Goal: Task Accomplishment & Management: Manage account settings

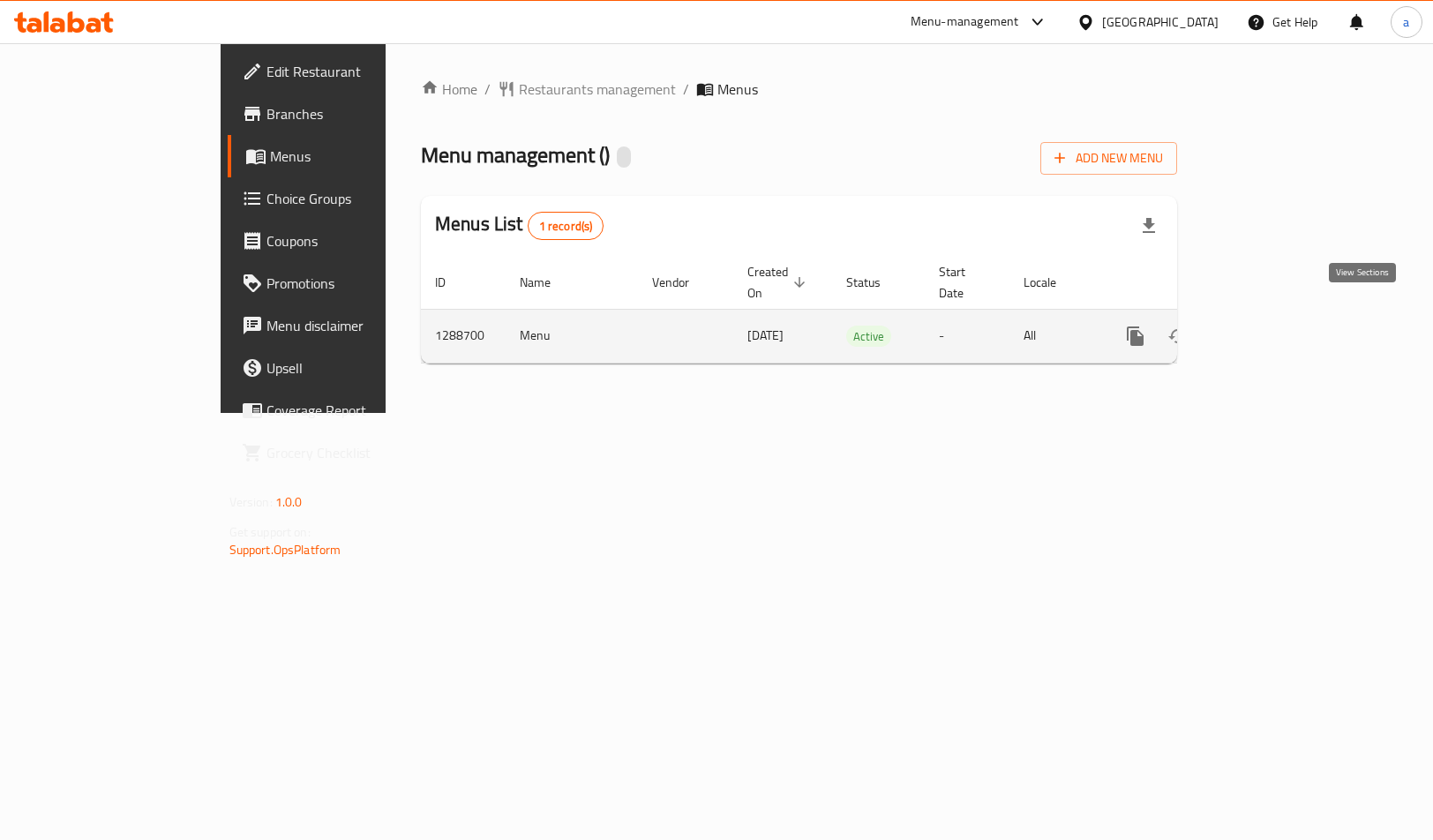
click at [1284, 333] on link "enhanced table" at bounding box center [1263, 337] width 42 height 42
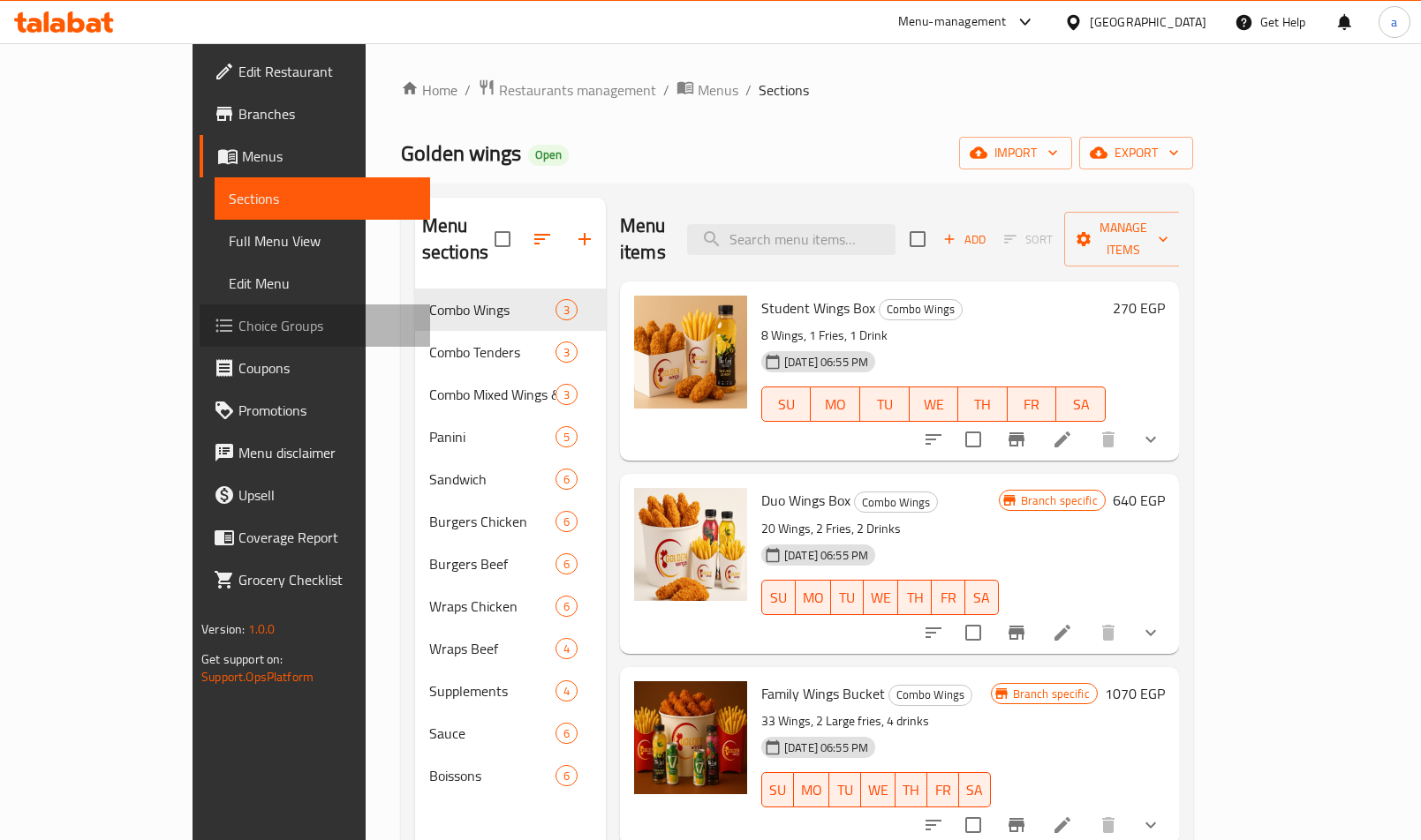
click at [238, 322] on span "Choice Groups" at bounding box center [327, 326] width 178 height 21
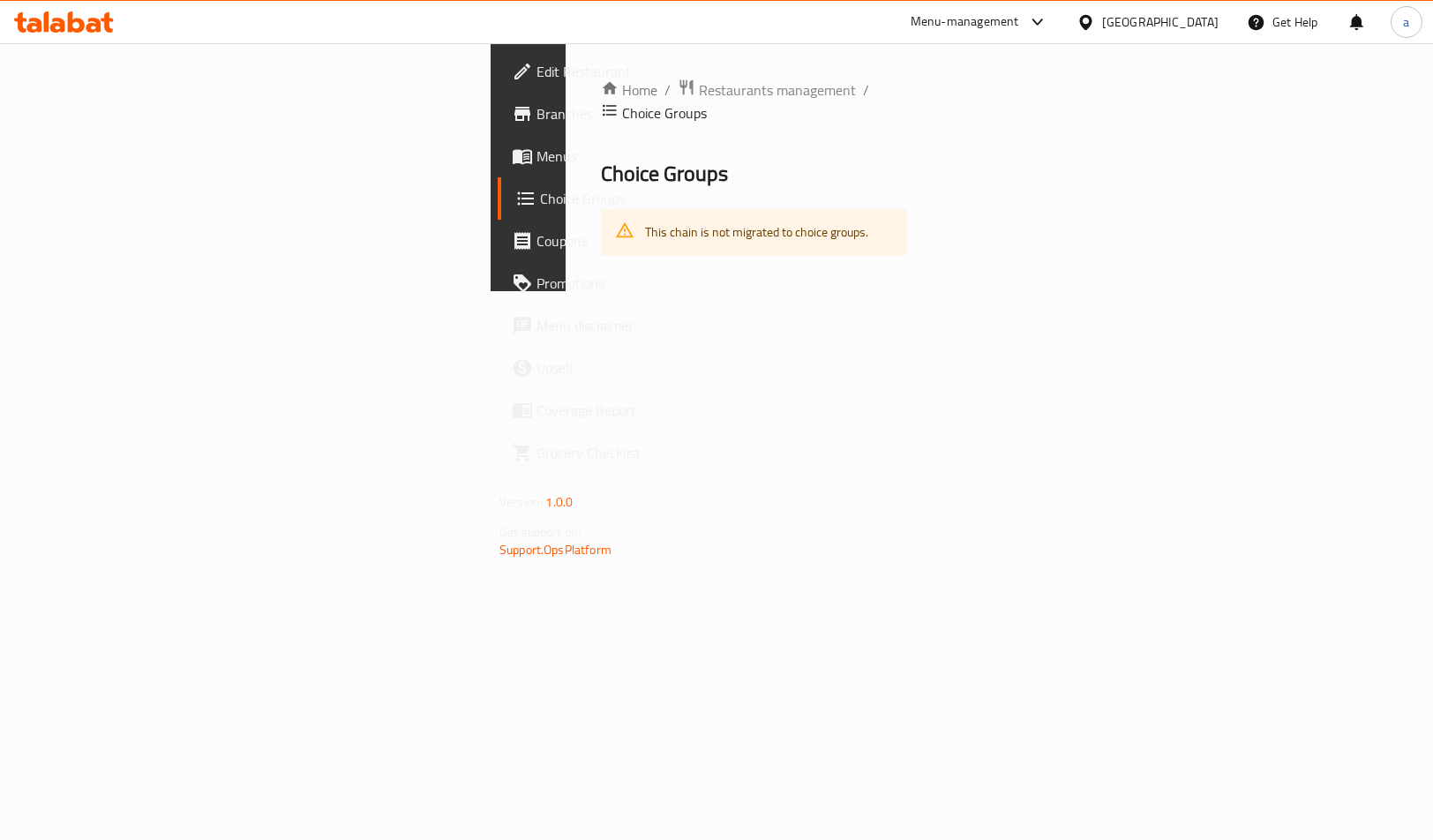
click at [540, 209] on span "Choice Groups" at bounding box center [628, 199] width 176 height 21
click at [498, 145] on link "Menus" at bounding box center [613, 156] width 232 height 42
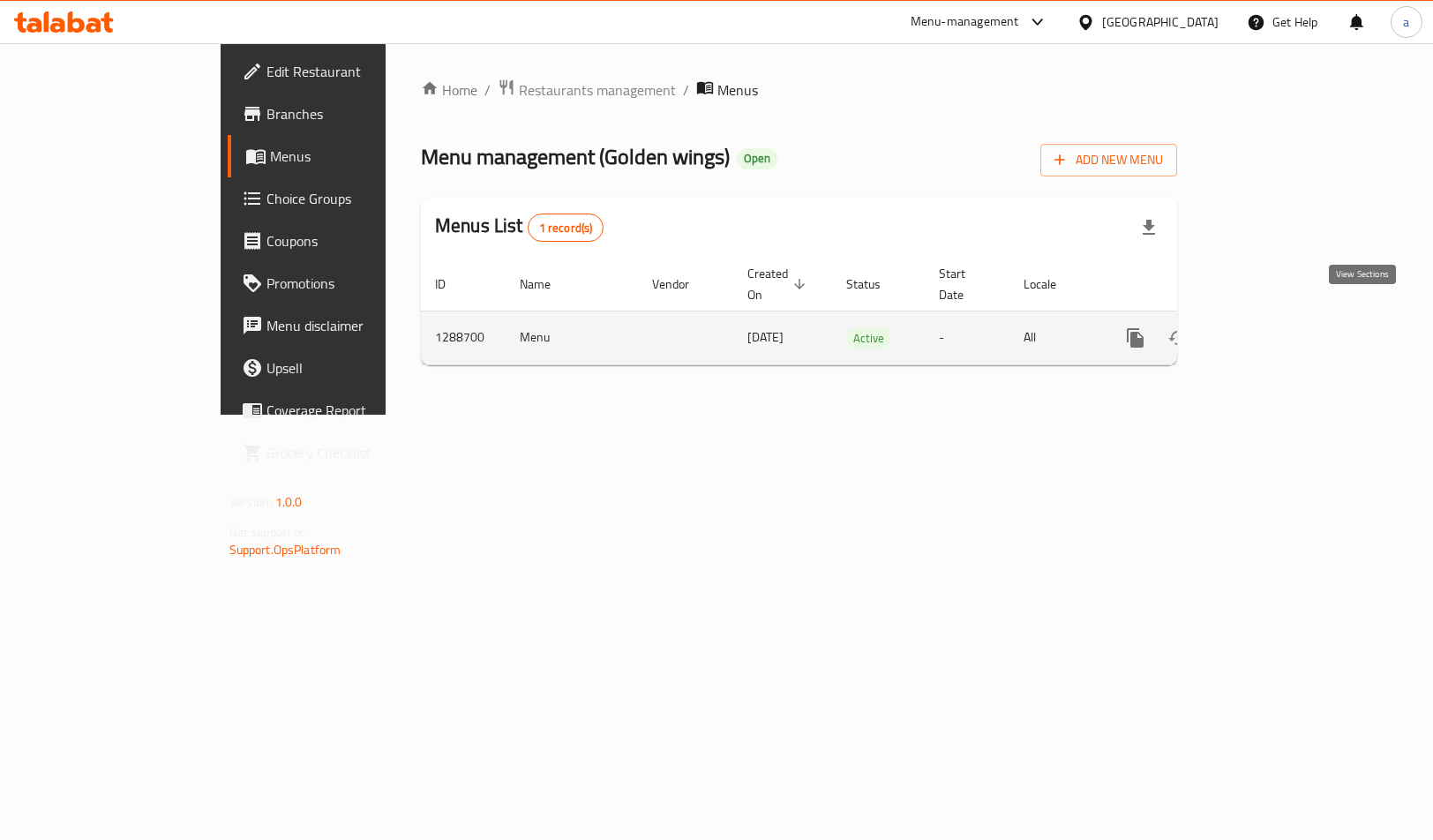
click at [1284, 321] on link "enhanced table" at bounding box center [1263, 339] width 42 height 42
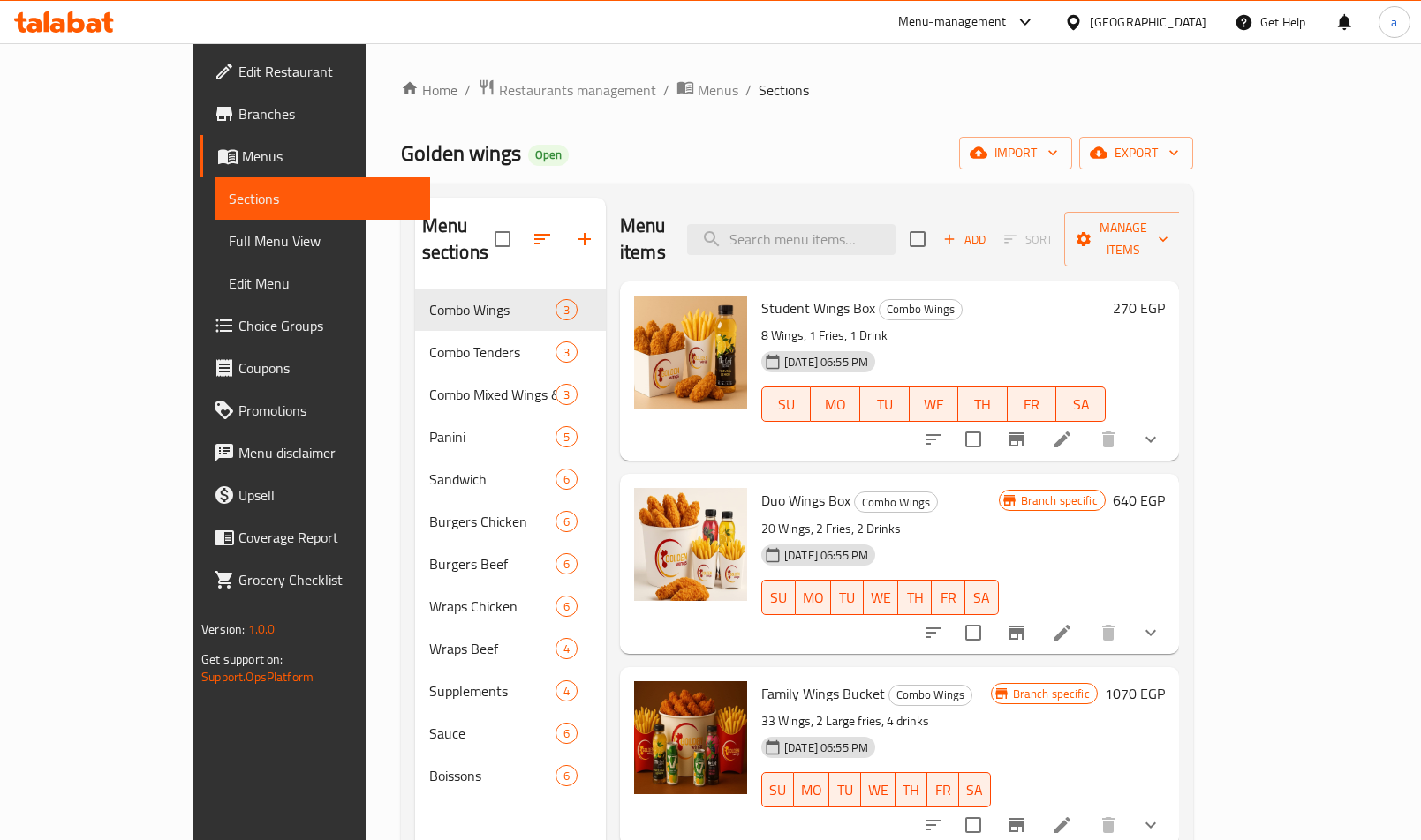
click at [238, 333] on span "Choice Groups" at bounding box center [327, 326] width 178 height 21
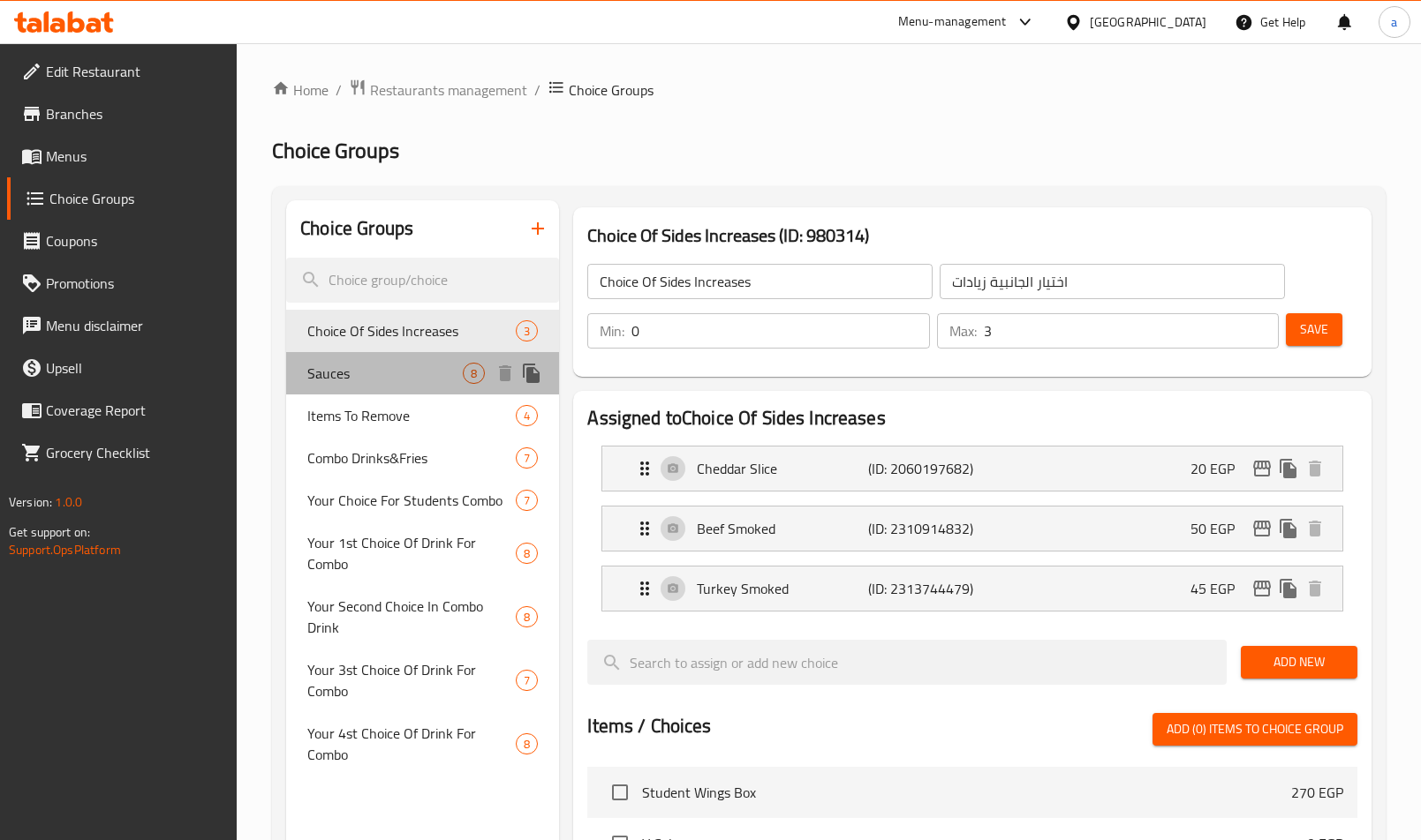
click at [352, 367] on span "Sauces" at bounding box center [385, 373] width 155 height 21
type input "Sauces"
type input "صوصات"
type input "1"
type input "2"
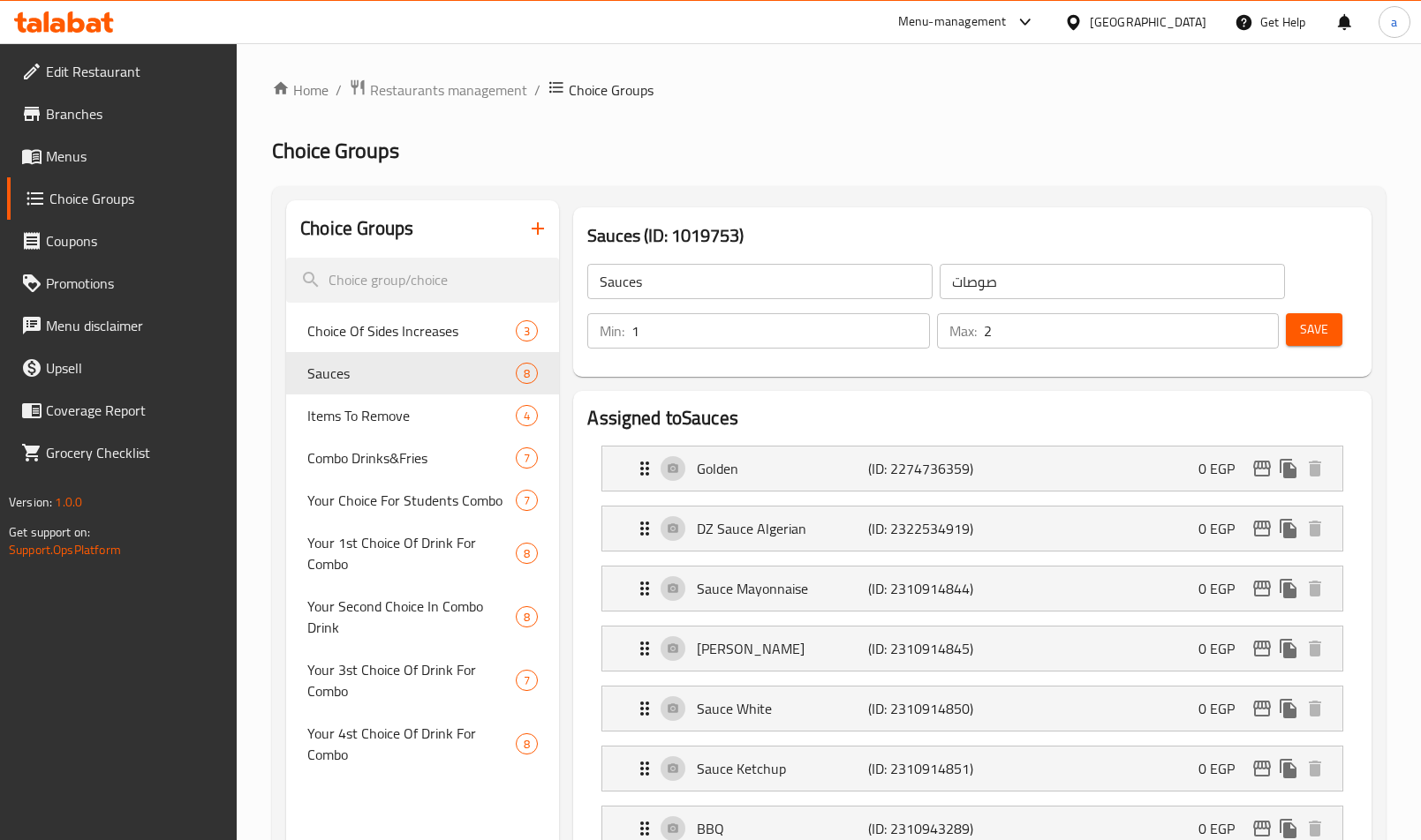
click at [813, 408] on h2 "Assigned to Sauces" at bounding box center [972, 418] width 770 height 26
click at [329, 464] on span "Combo Drinks&Fries" at bounding box center [385, 458] width 155 height 21
type input "Combo Drinks&Fries"
type input "كومبو مشروب&بطاطس"
type input "0"
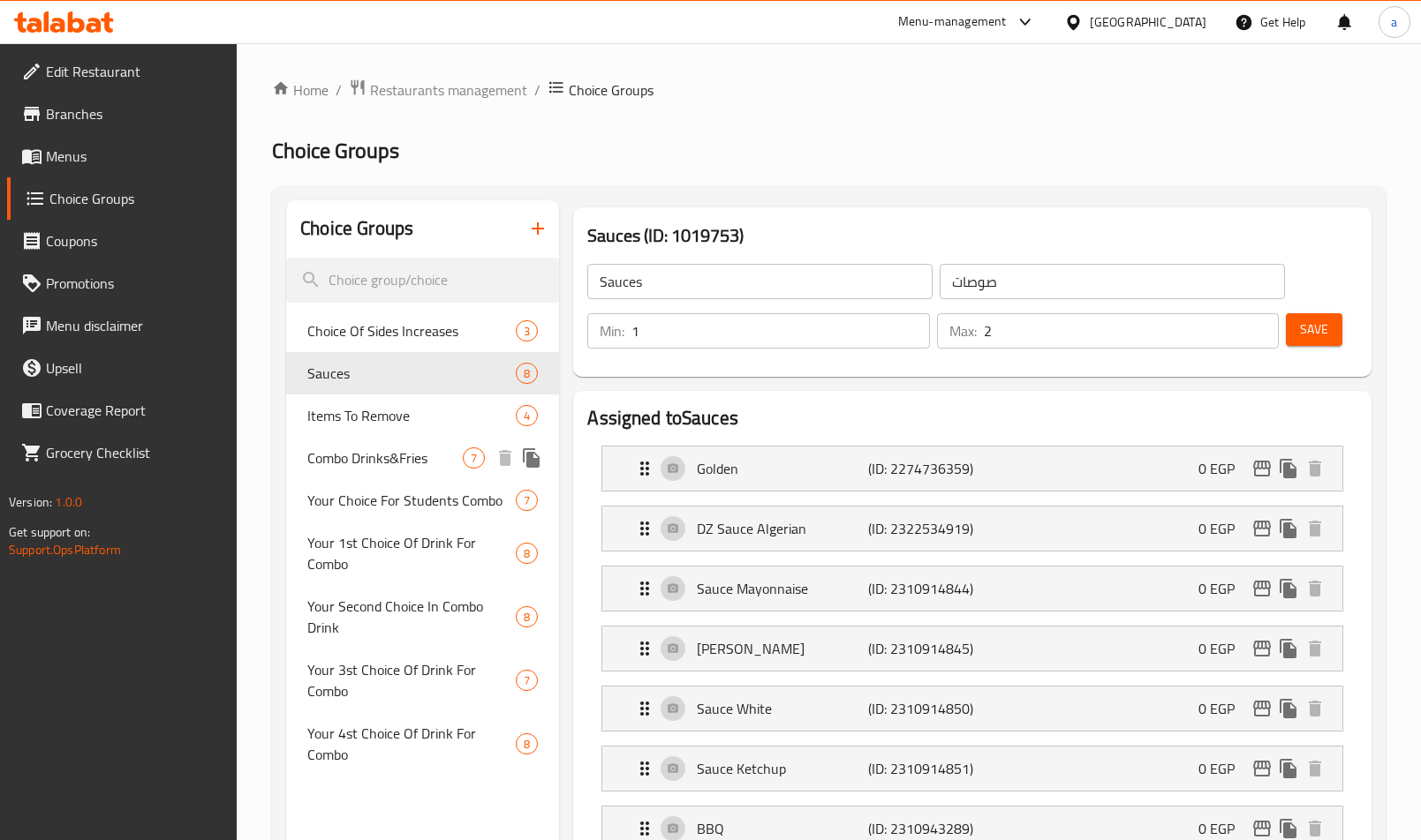
type input "1"
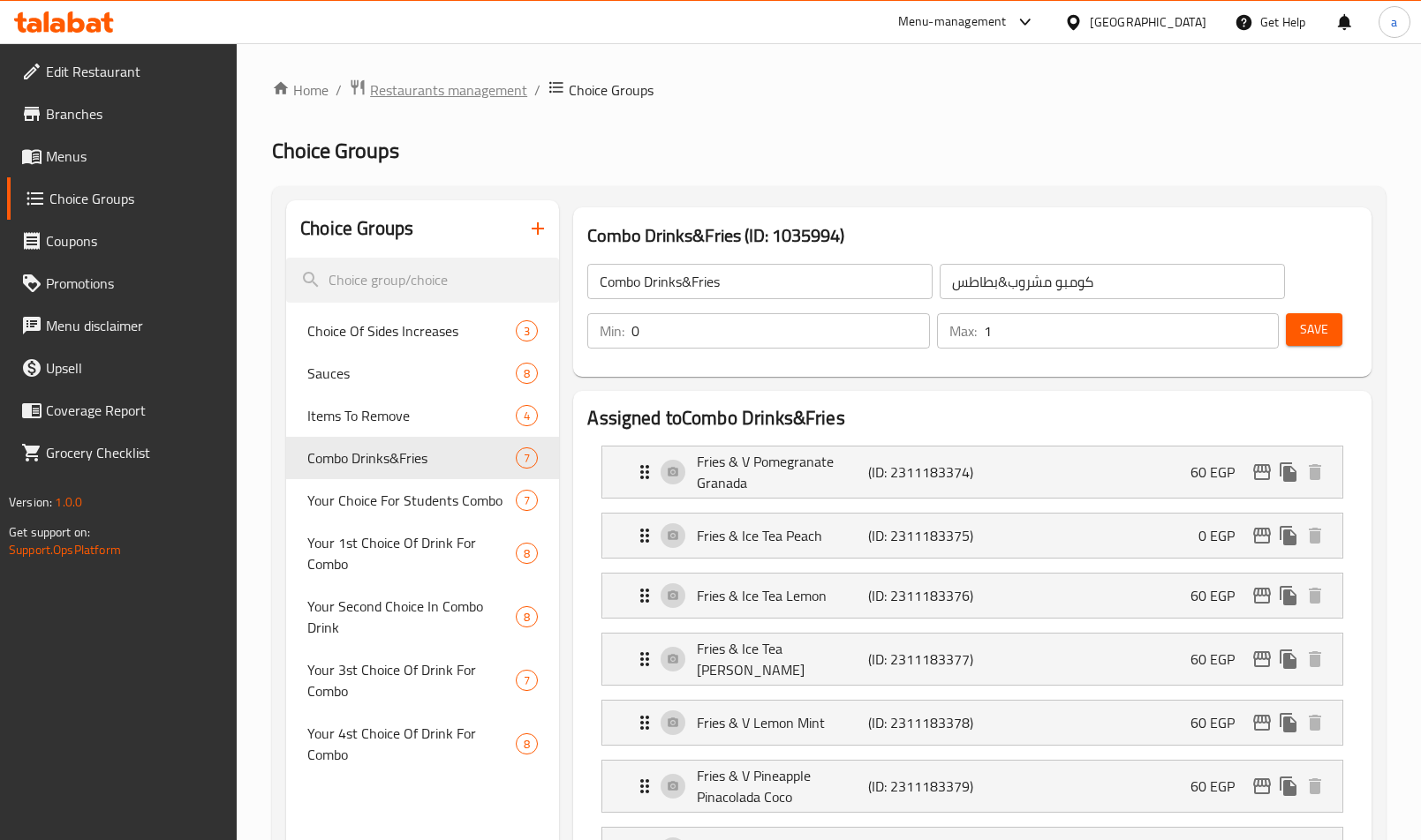
click at [377, 83] on span "Restaurants management" at bounding box center [449, 90] width 157 height 21
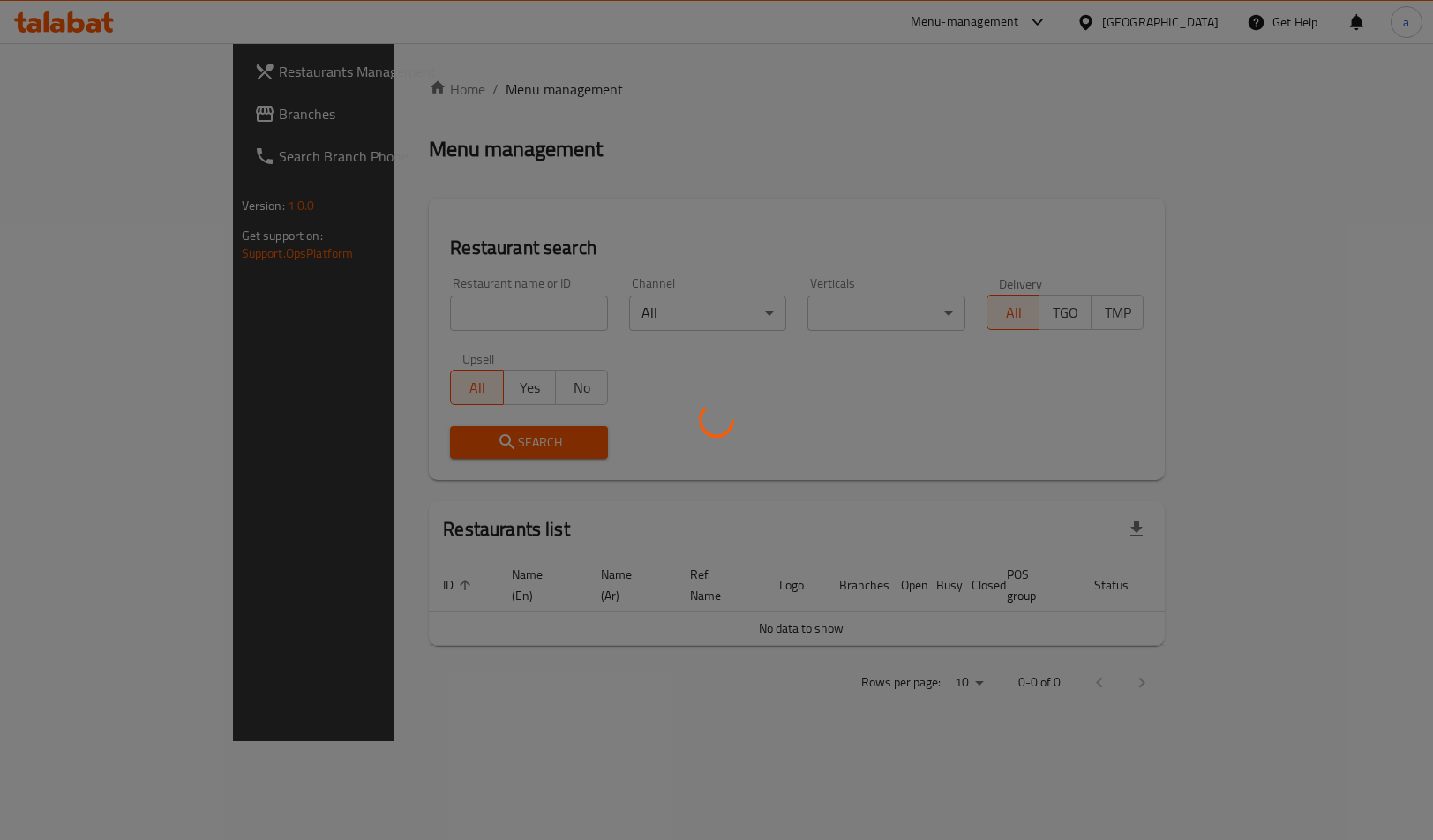
click at [173, 119] on div at bounding box center [716, 420] width 1433 height 840
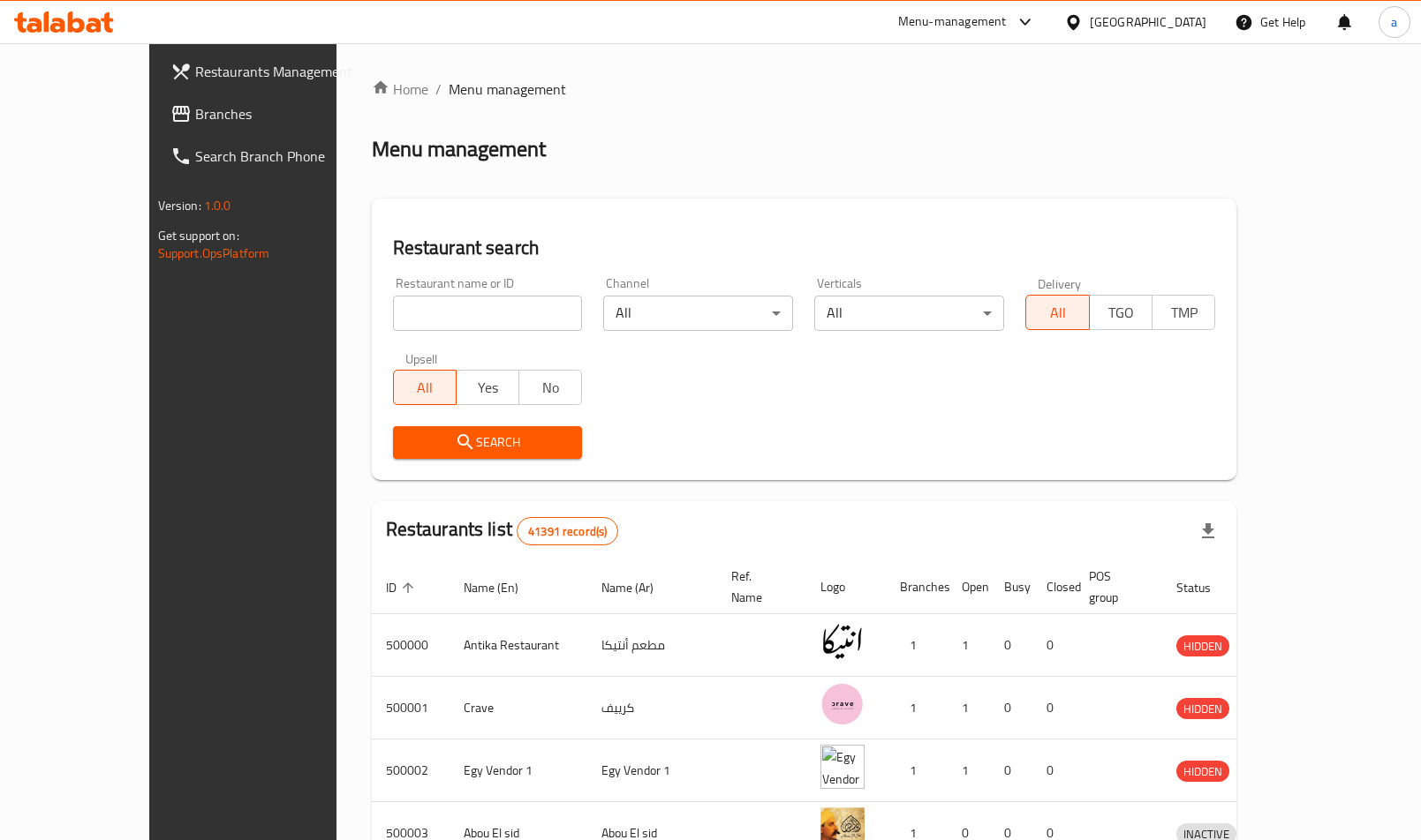
click at [195, 120] on span "Branches" at bounding box center [284, 114] width 178 height 21
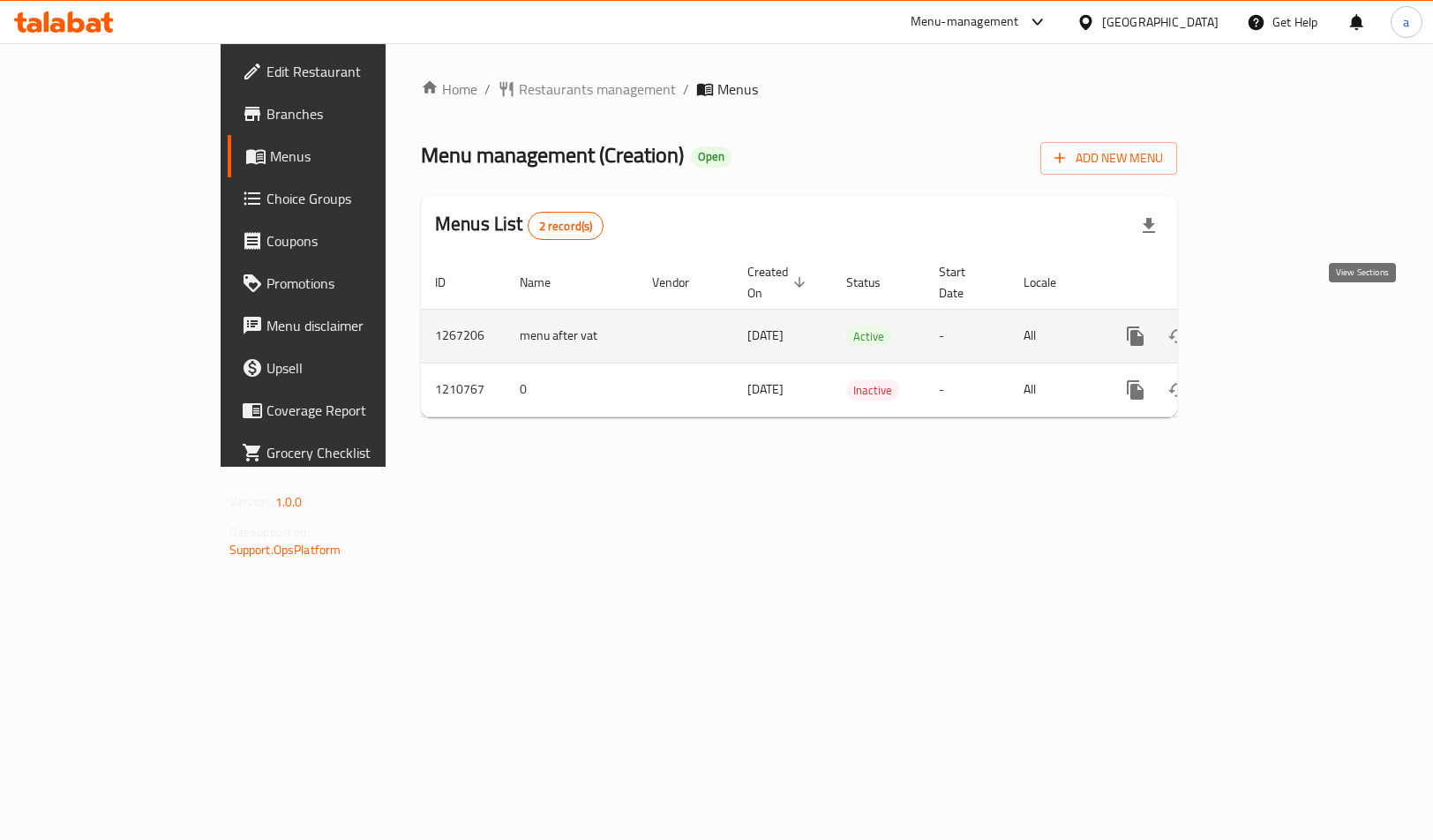
click at [1274, 326] on icon "enhanced table" at bounding box center [1263, 337] width 21 height 21
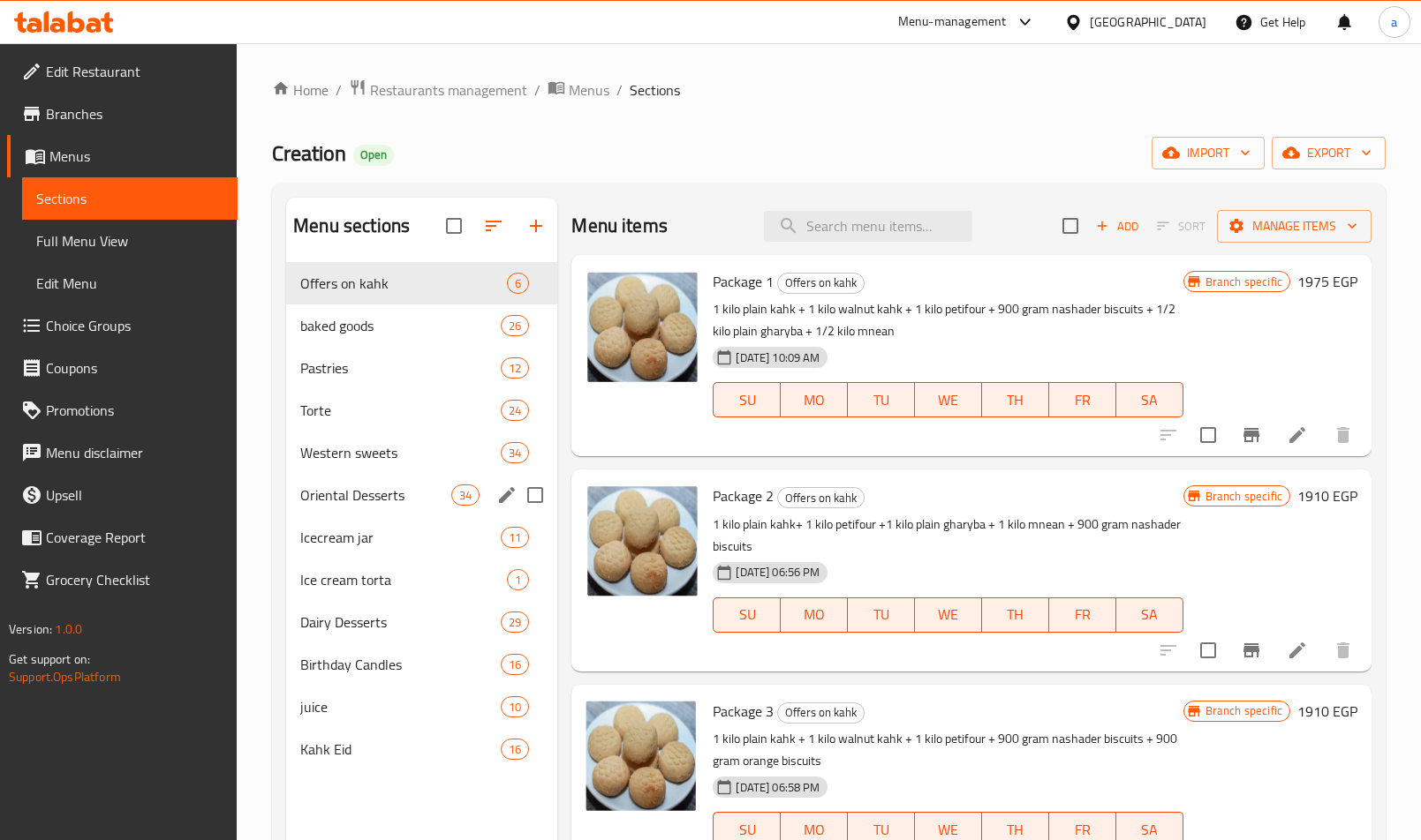
click at [412, 486] on span "Oriental Desserts" at bounding box center [375, 495] width 151 height 21
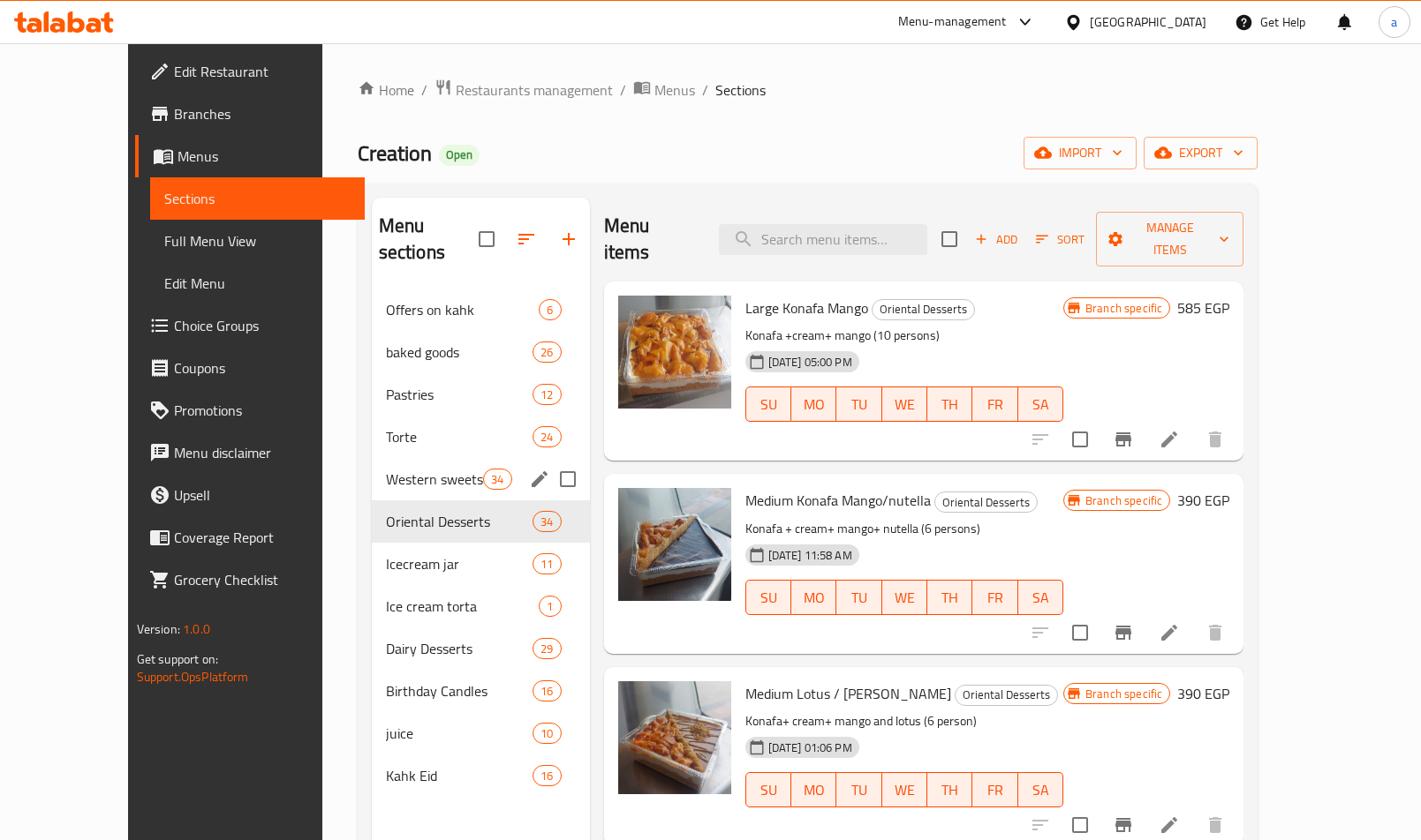
click at [386, 469] on span "Western sweets" at bounding box center [435, 479] width 98 height 21
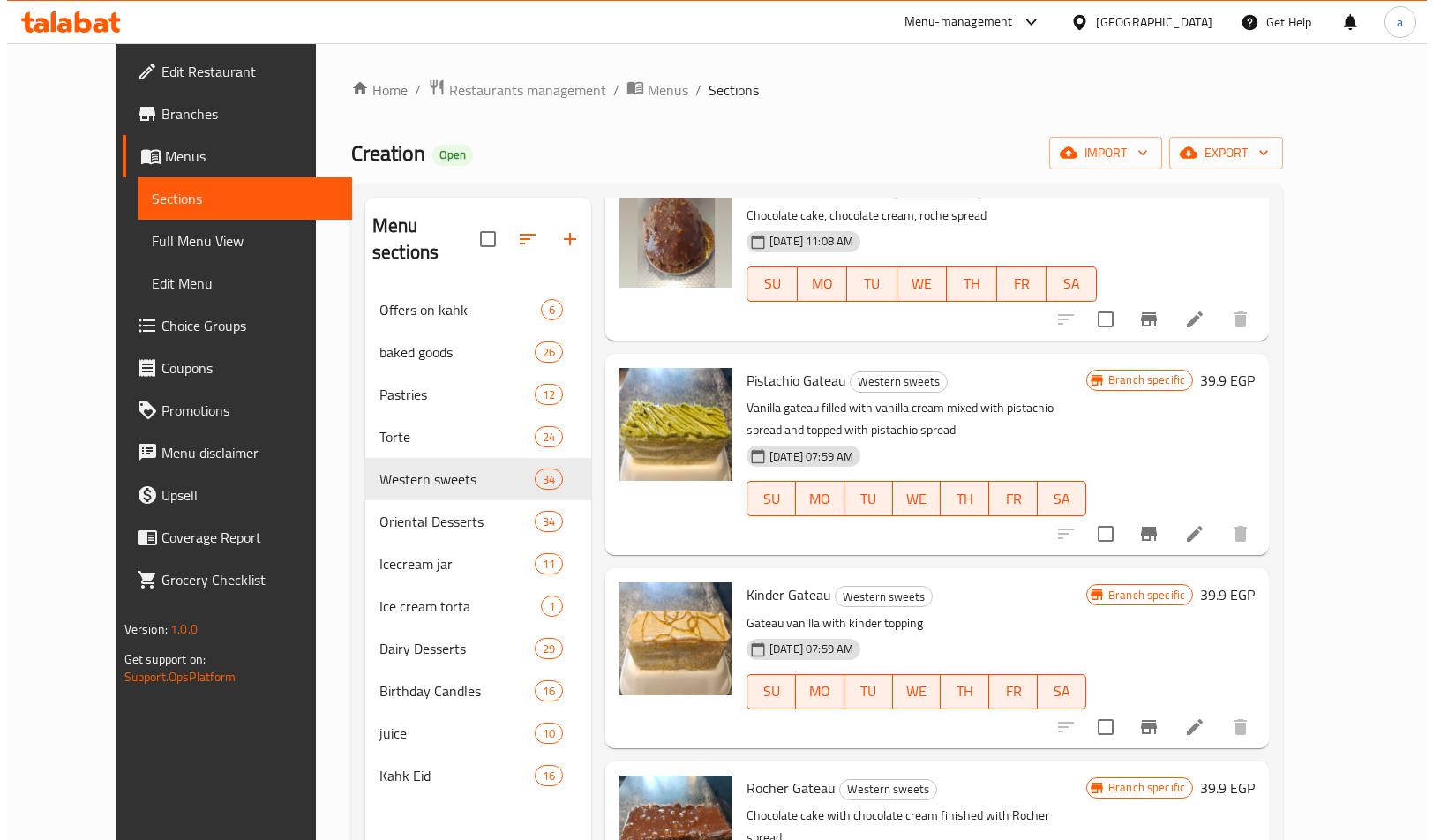
scroll to position [1059, 0]
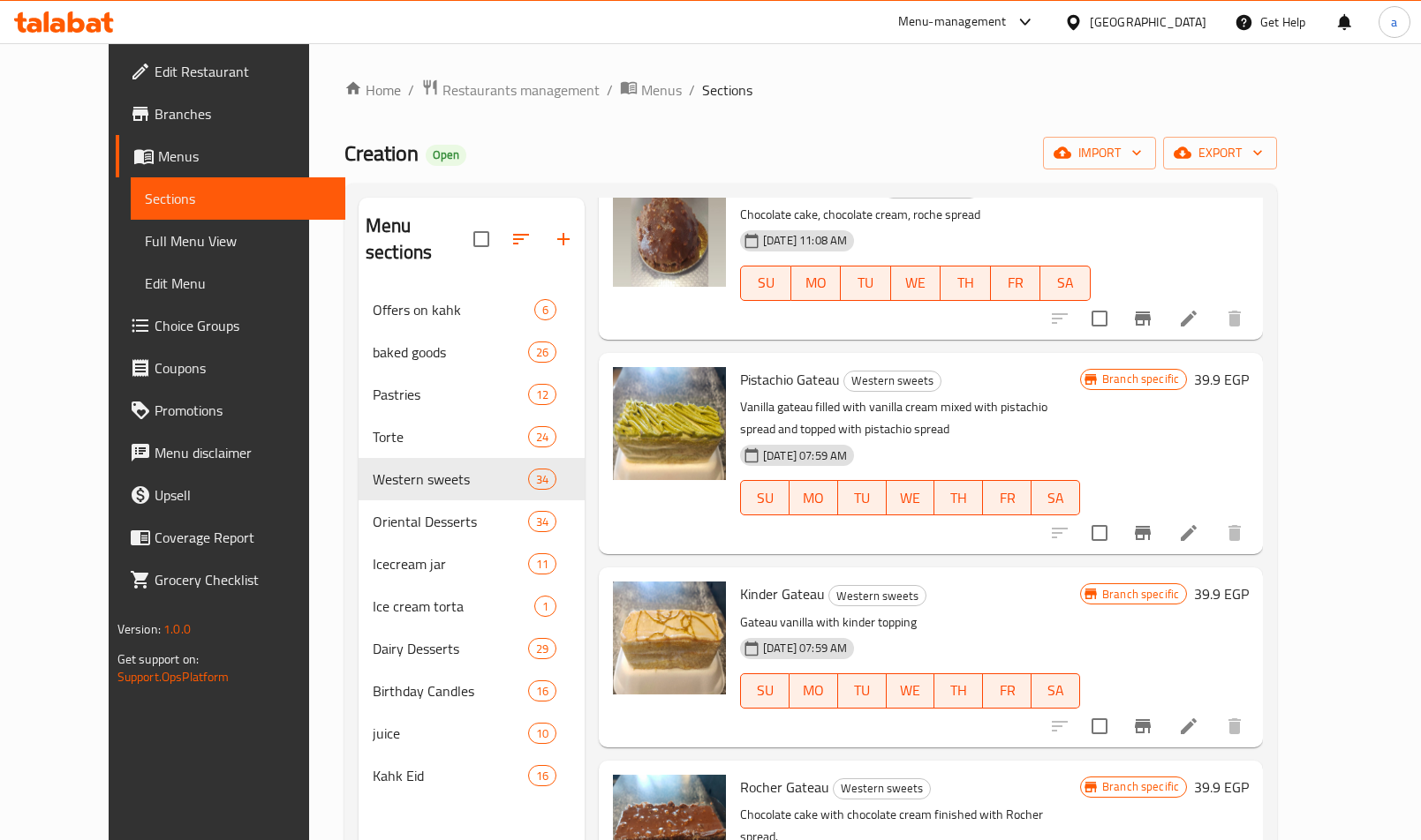
click at [926, 125] on div "Home / Restaurants management / Menus / Sections Creation Open import export Me…" at bounding box center [810, 565] width 933 height 974
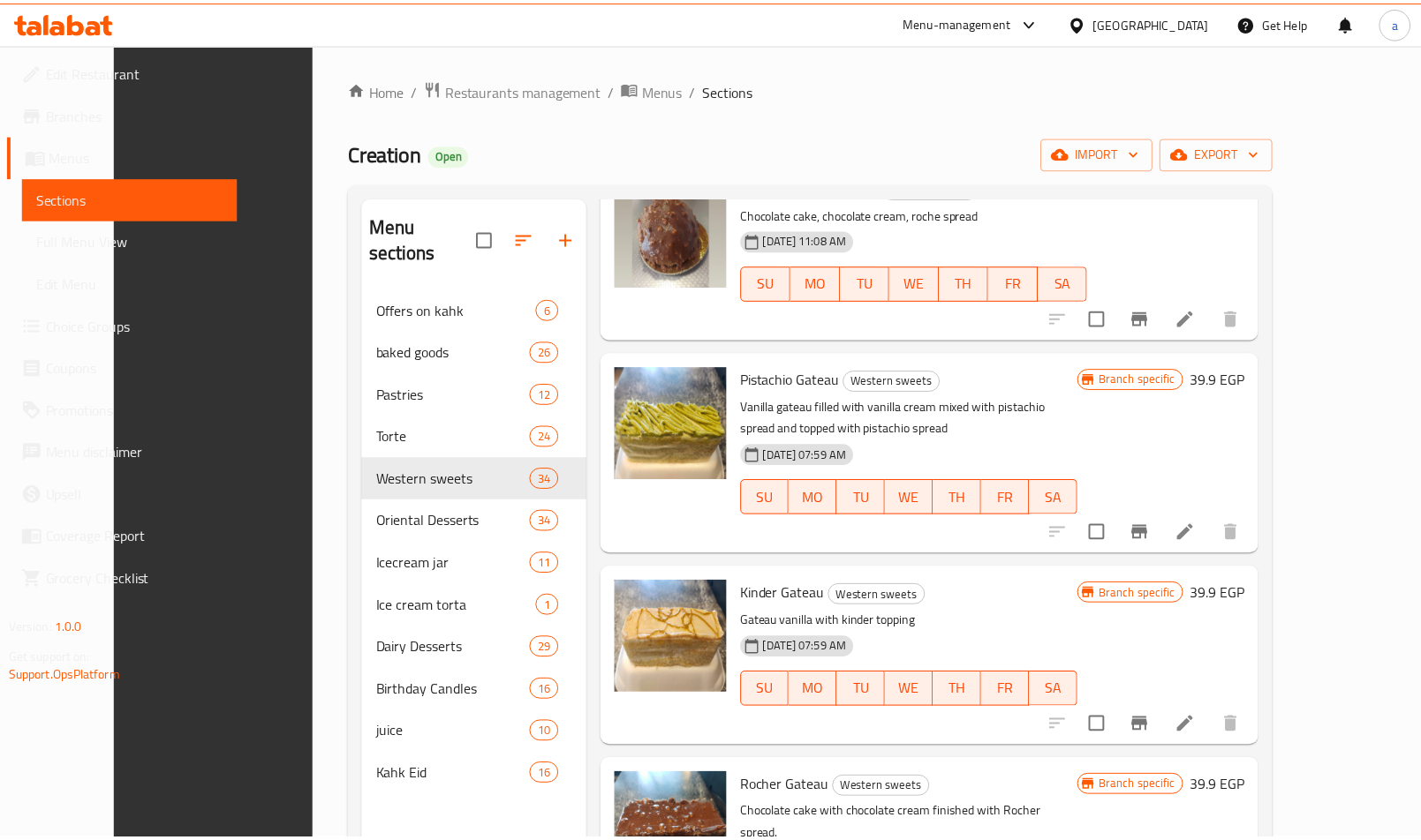
scroll to position [247, 0]
